Goal: Transaction & Acquisition: Purchase product/service

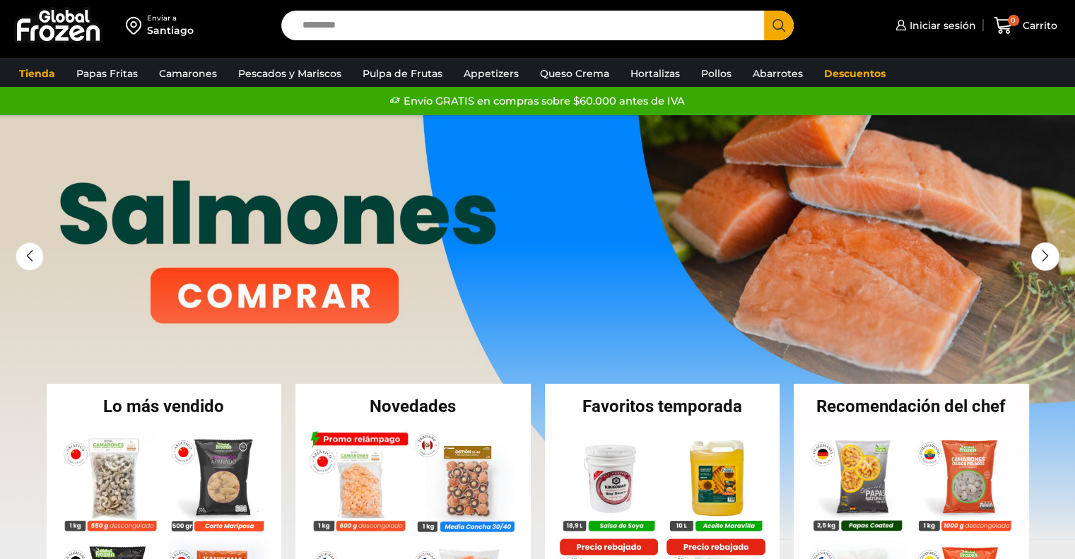
scroll to position [133, 0]
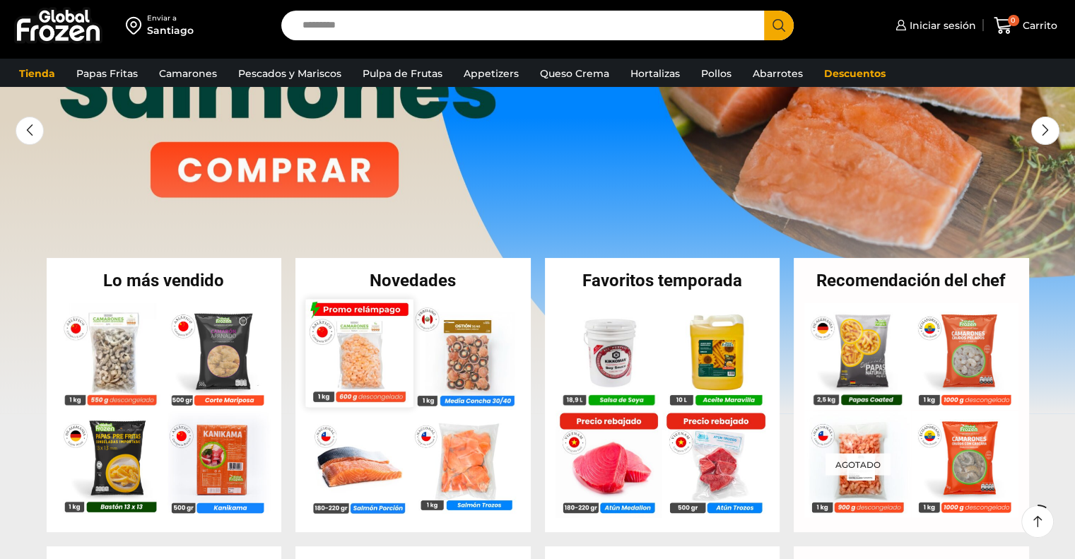
click at [361, 375] on img at bounding box center [358, 352] width 107 height 107
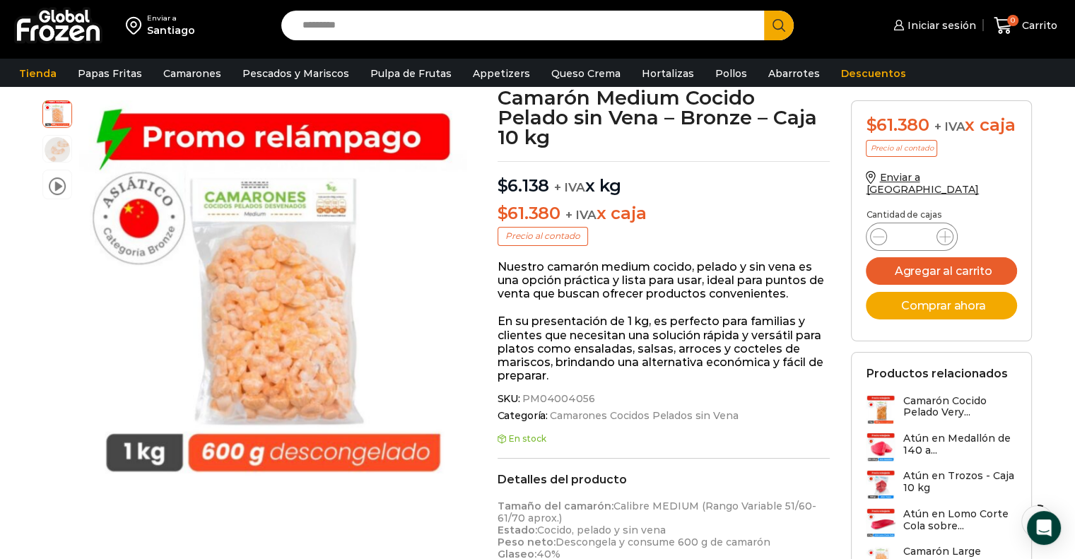
scroll to position [88, 0]
click at [588, 398] on span "SKU: PM04004056" at bounding box center [664, 399] width 333 height 12
copy span "PM04004056"
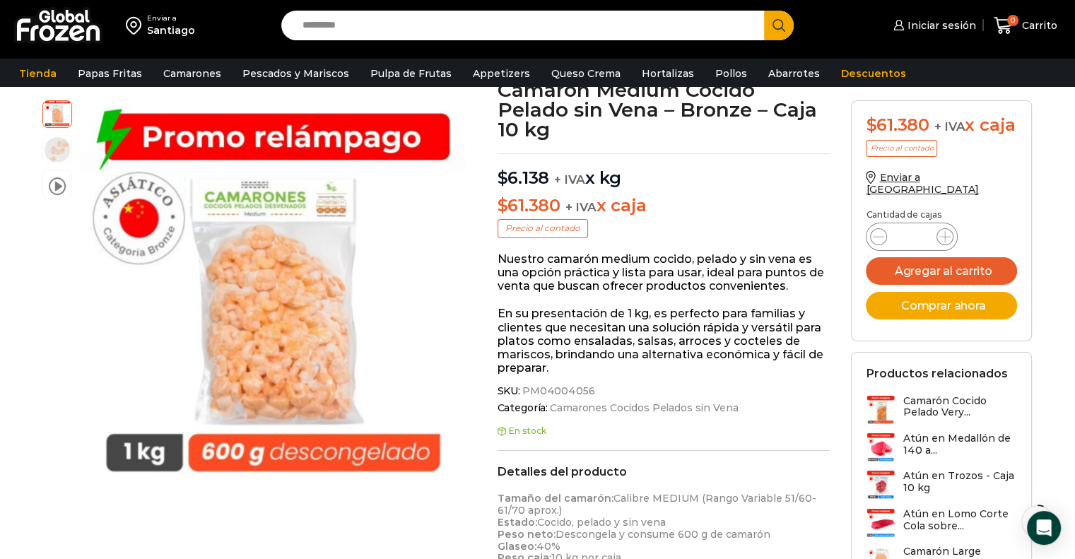
scroll to position [96, 0]
